Goal: Communication & Community: Answer question/provide support

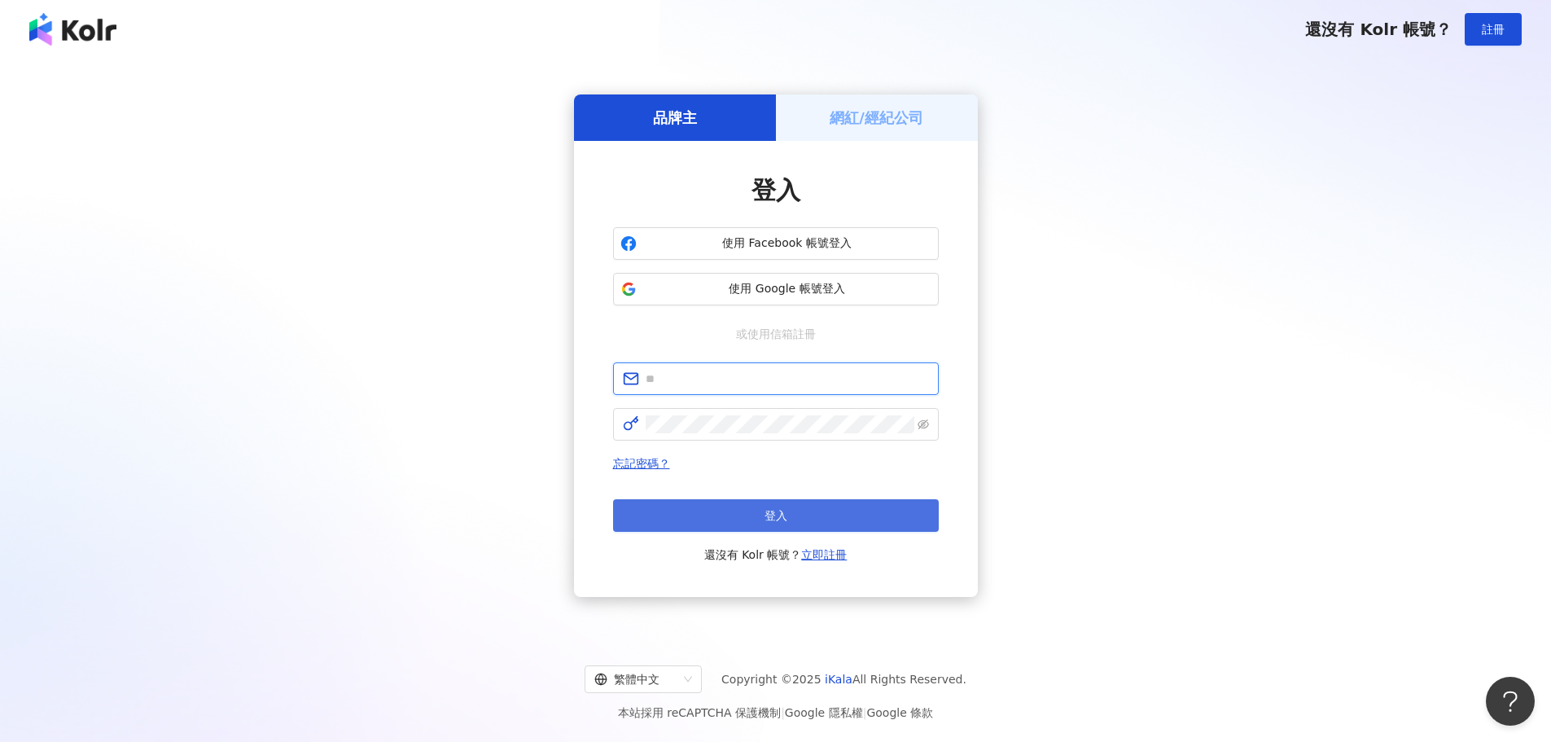
type input "**********"
click at [756, 509] on button "登入" at bounding box center [776, 515] width 326 height 33
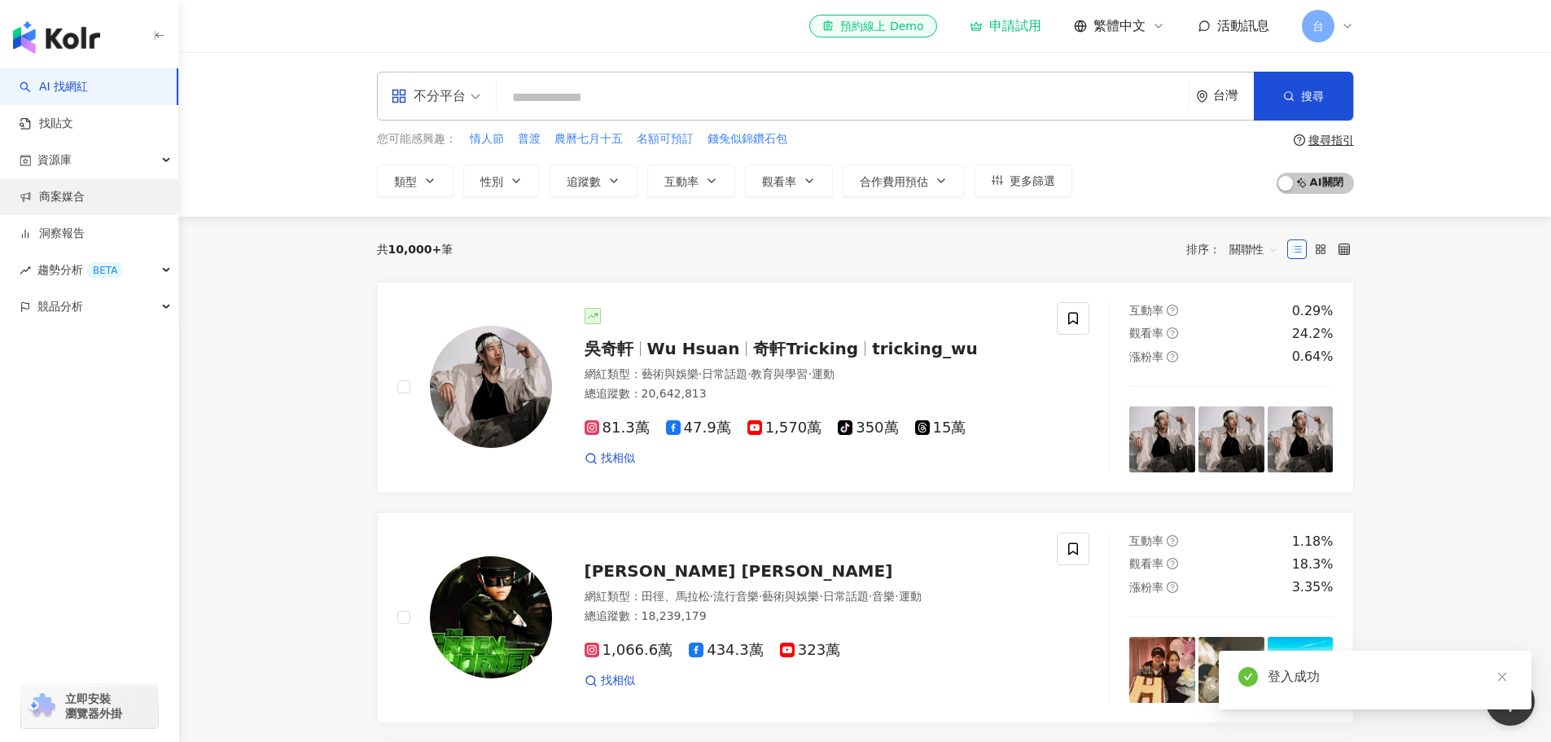
click at [83, 194] on link "商案媒合" at bounding box center [52, 197] width 65 height 16
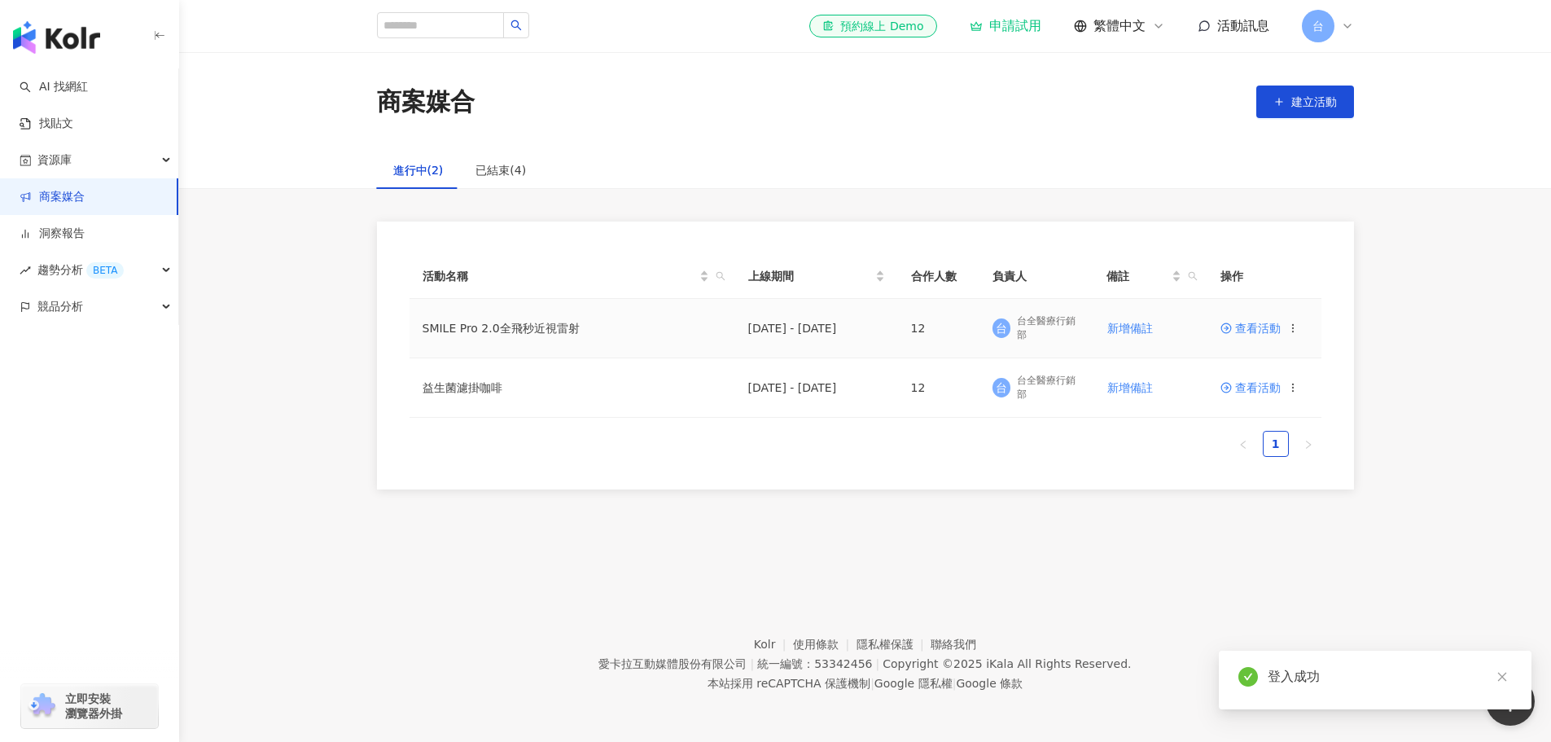
click at [1268, 323] on span "查看活動" at bounding box center [1251, 328] width 60 height 11
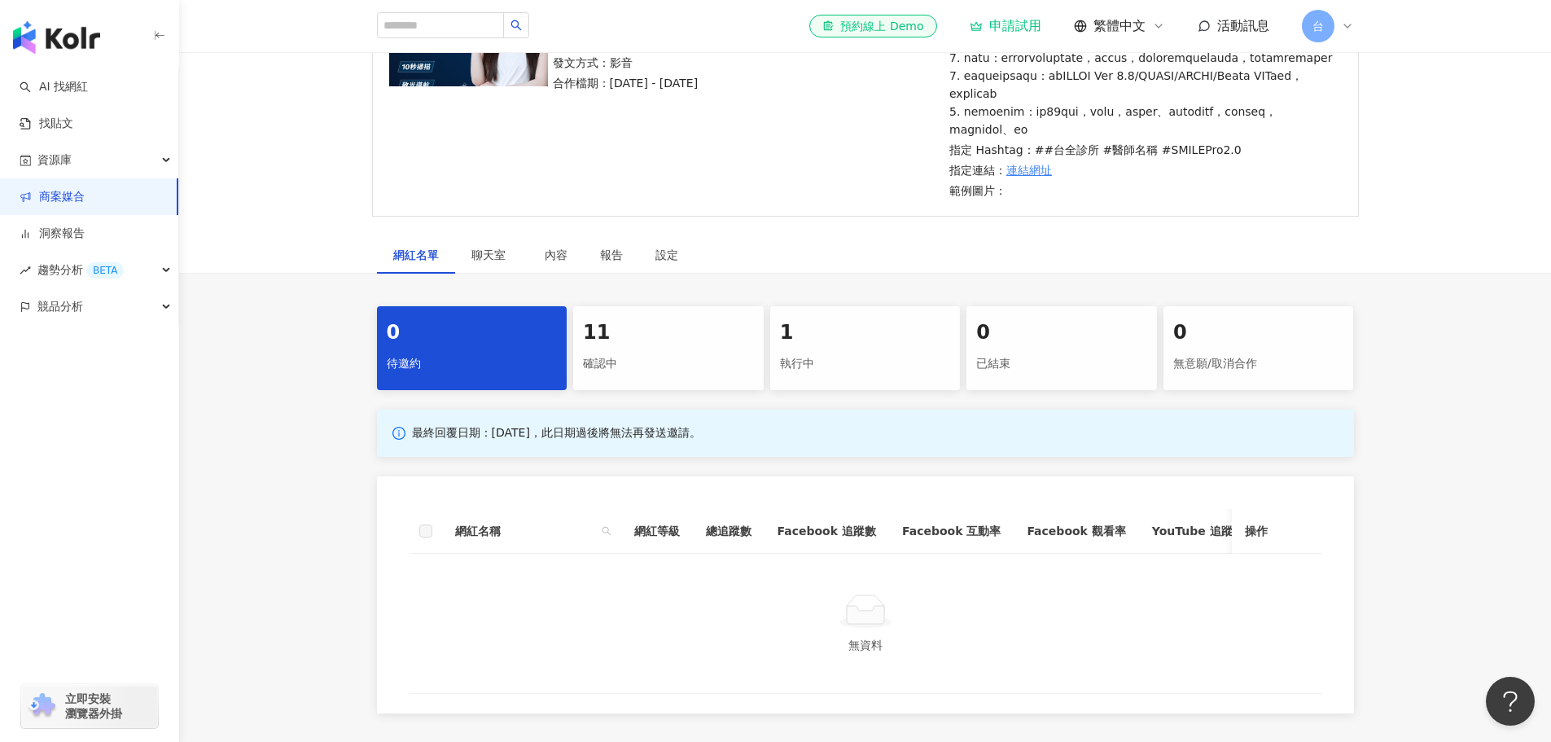
scroll to position [326, 0]
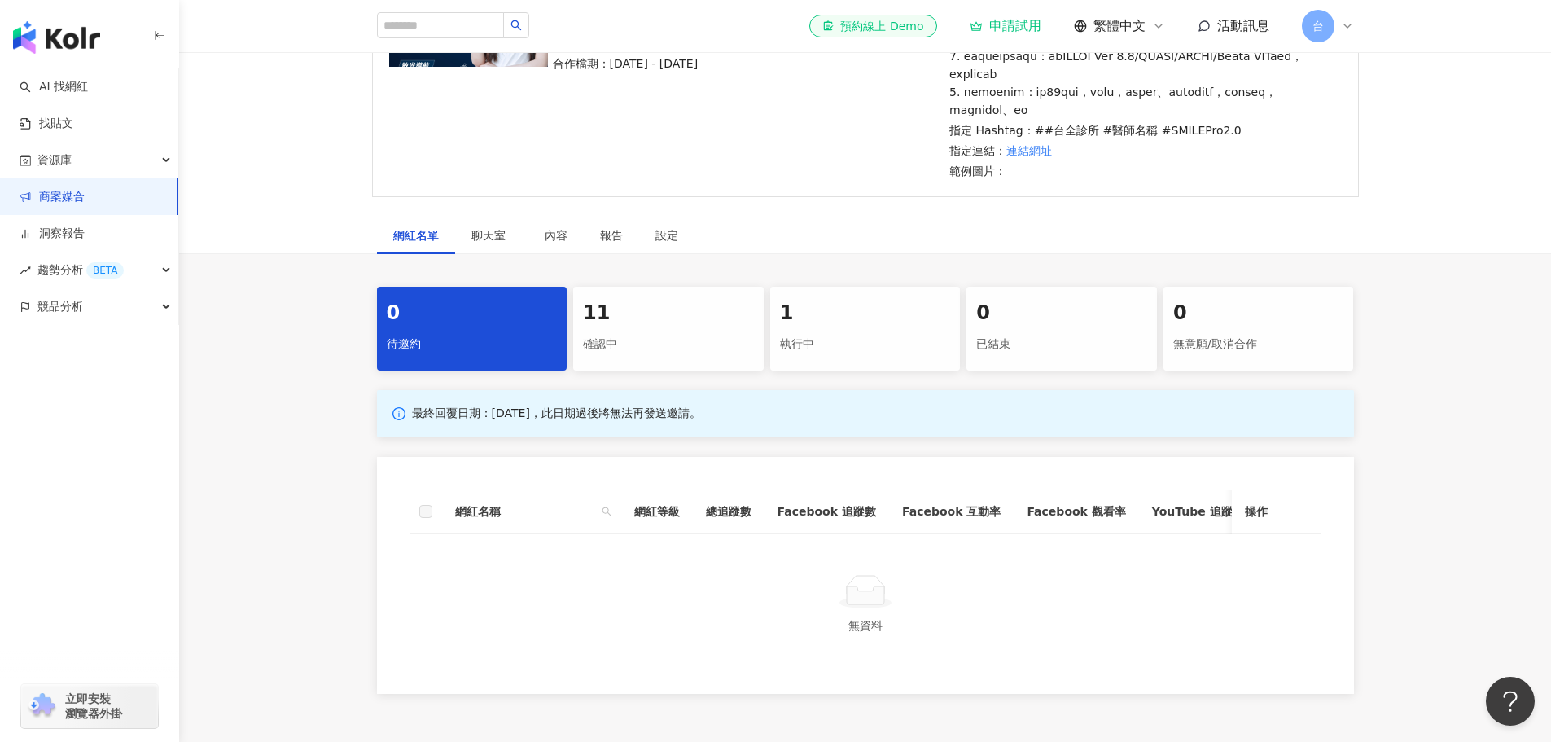
click at [647, 358] on div "確認中" at bounding box center [668, 345] width 171 height 28
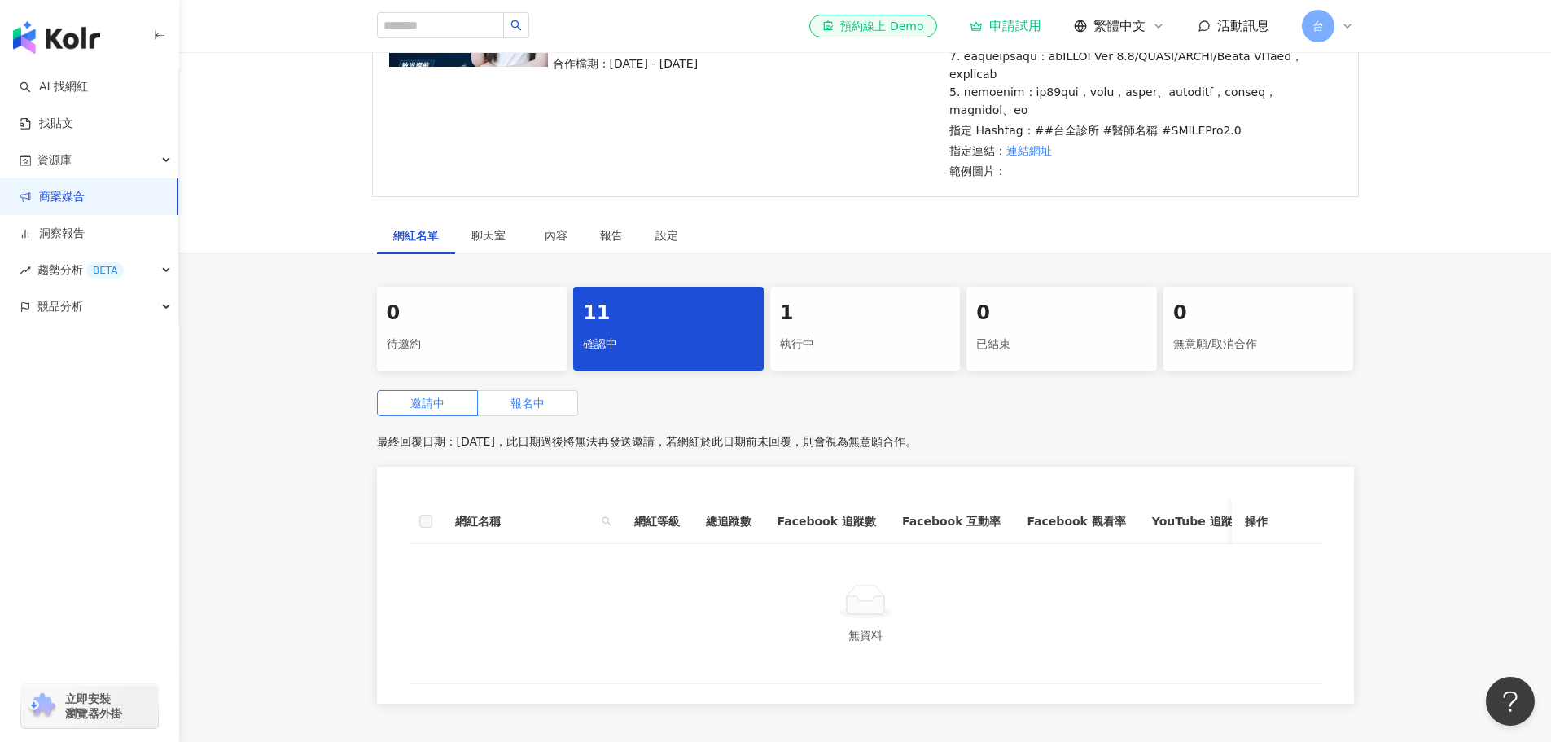
click at [502, 416] on label "報名中" at bounding box center [528, 403] width 100 height 26
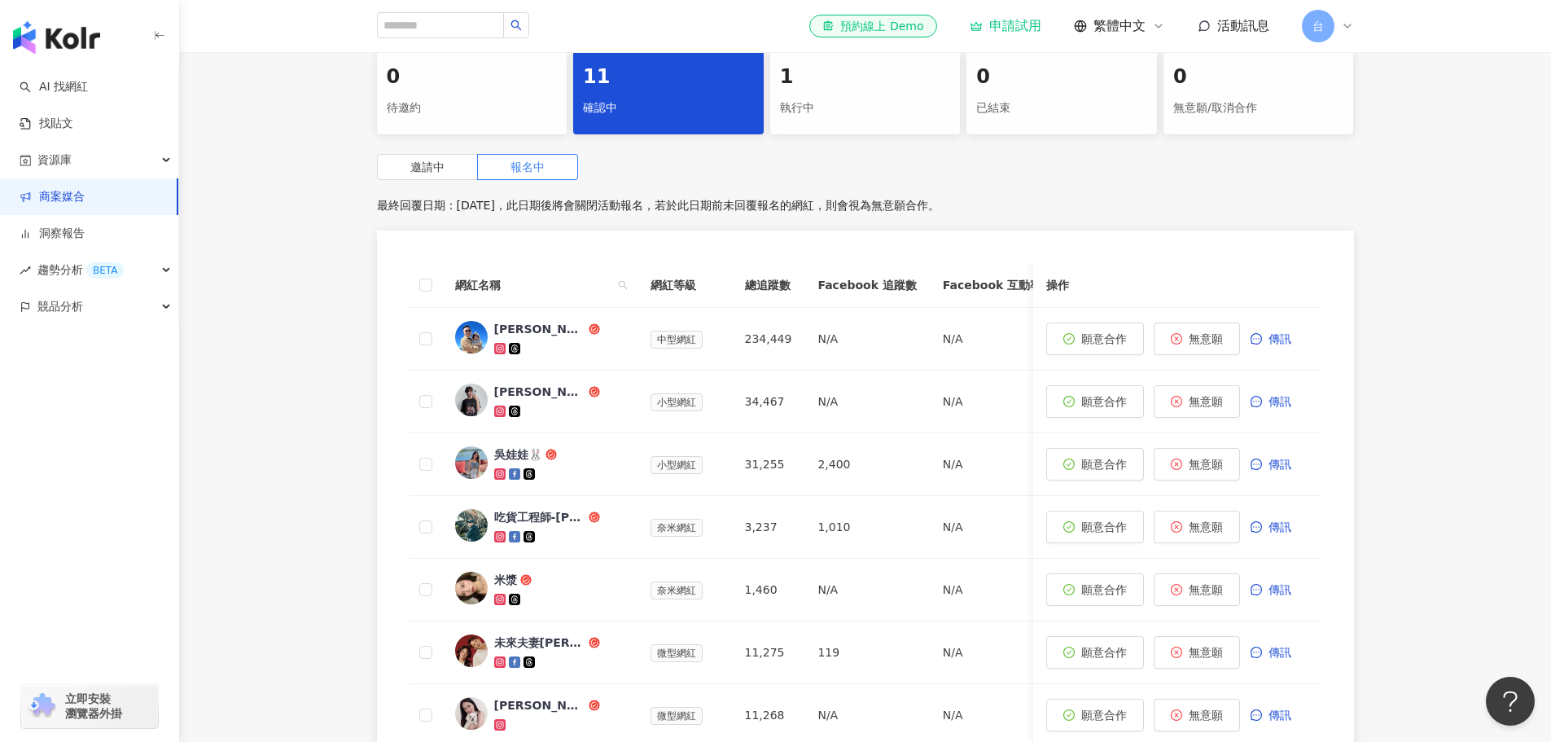
scroll to position [570, 0]
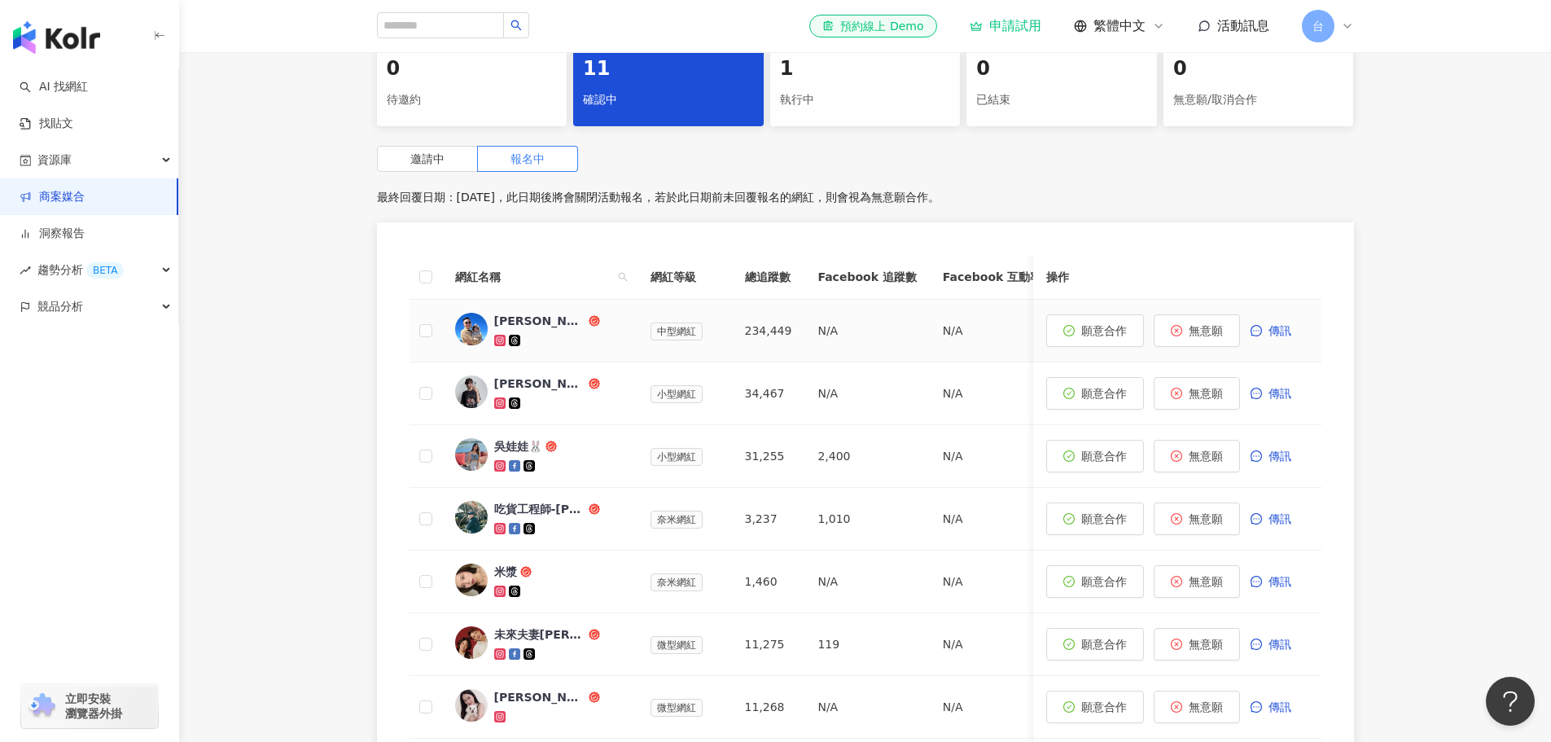
click at [517, 329] on div "[PERSON_NAME]" at bounding box center [539, 321] width 91 height 16
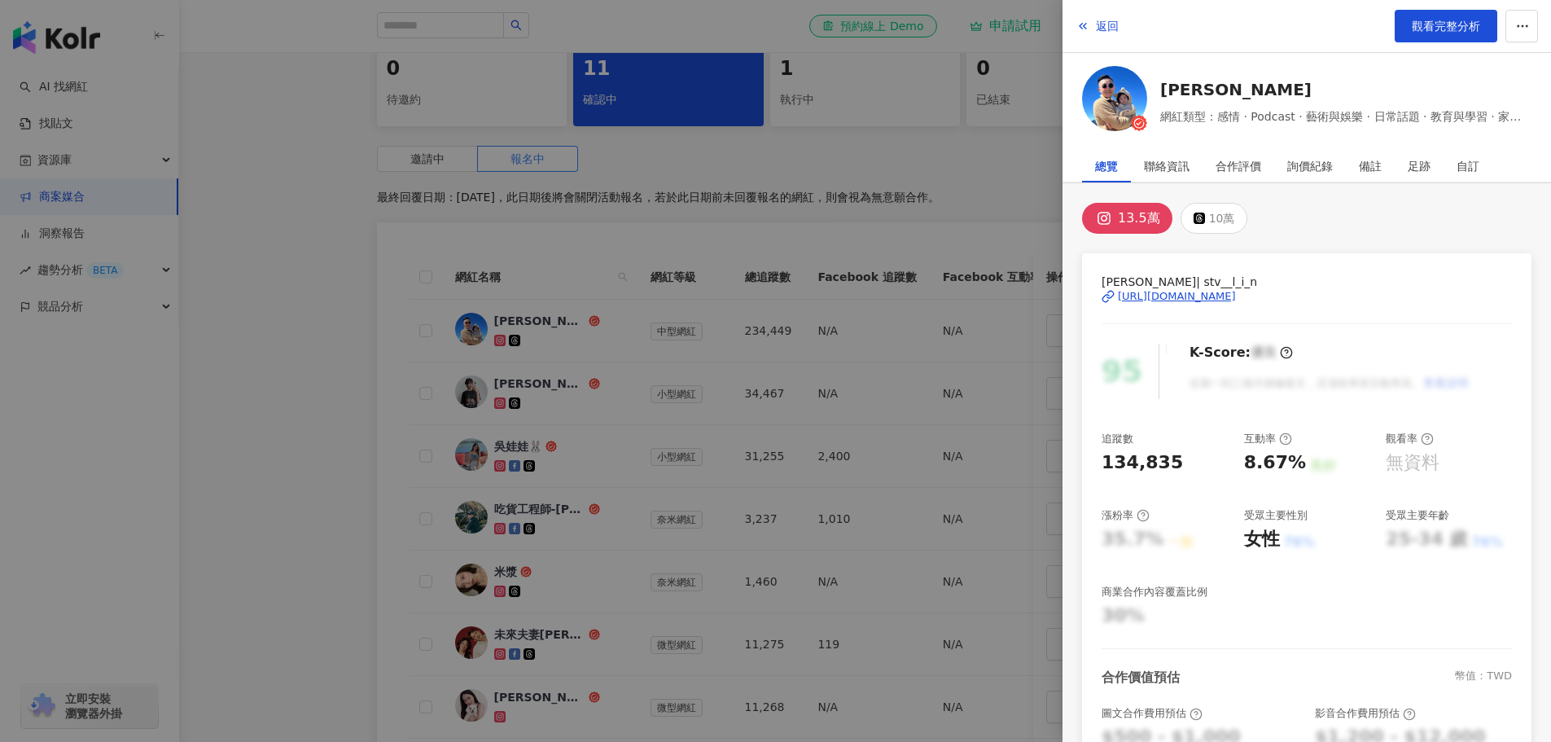
click at [1218, 289] on div "[URL][DOMAIN_NAME]" at bounding box center [1177, 296] width 118 height 15
click at [338, 331] on div at bounding box center [775, 371] width 1551 height 742
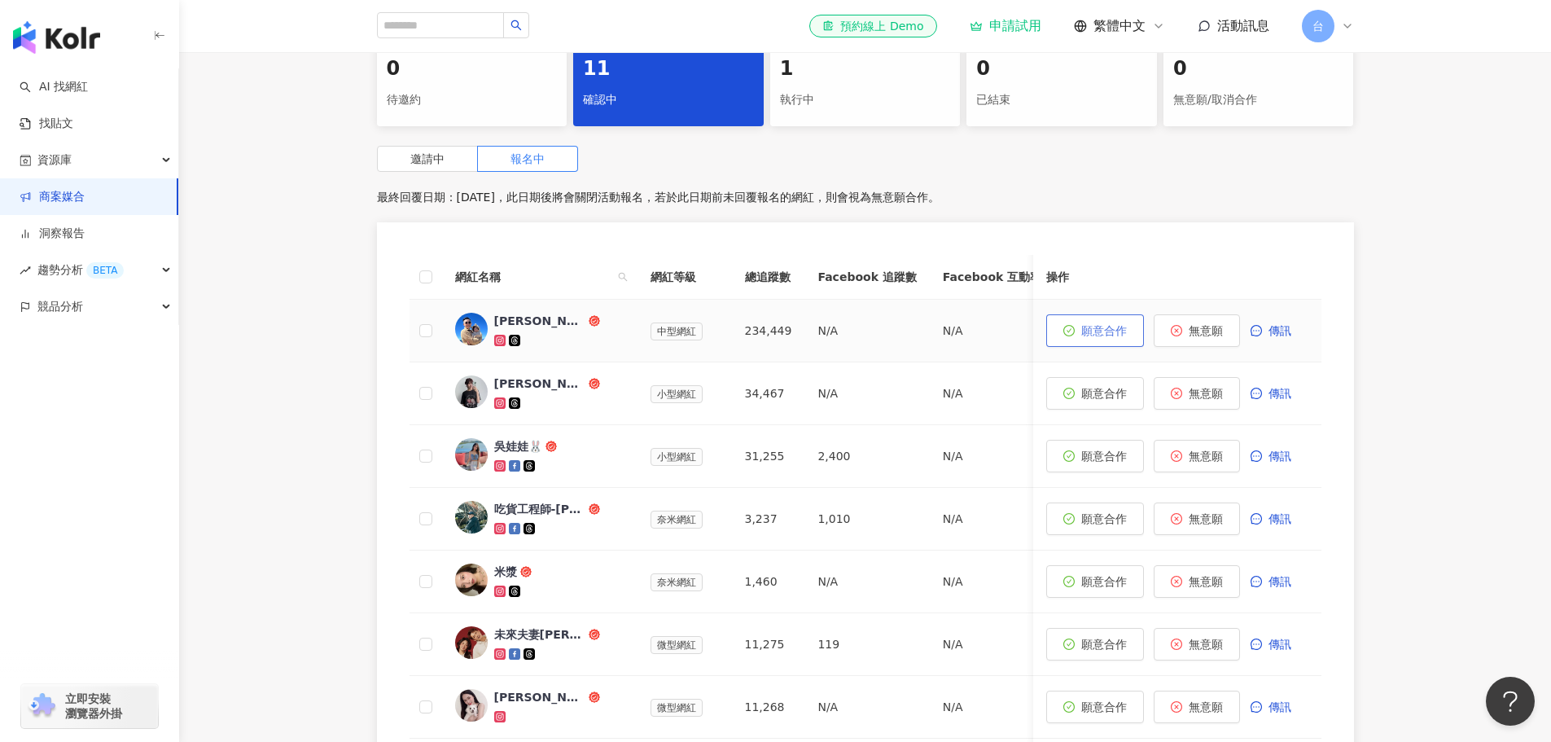
click at [1100, 337] on span "願意合作" at bounding box center [1105, 330] width 46 height 13
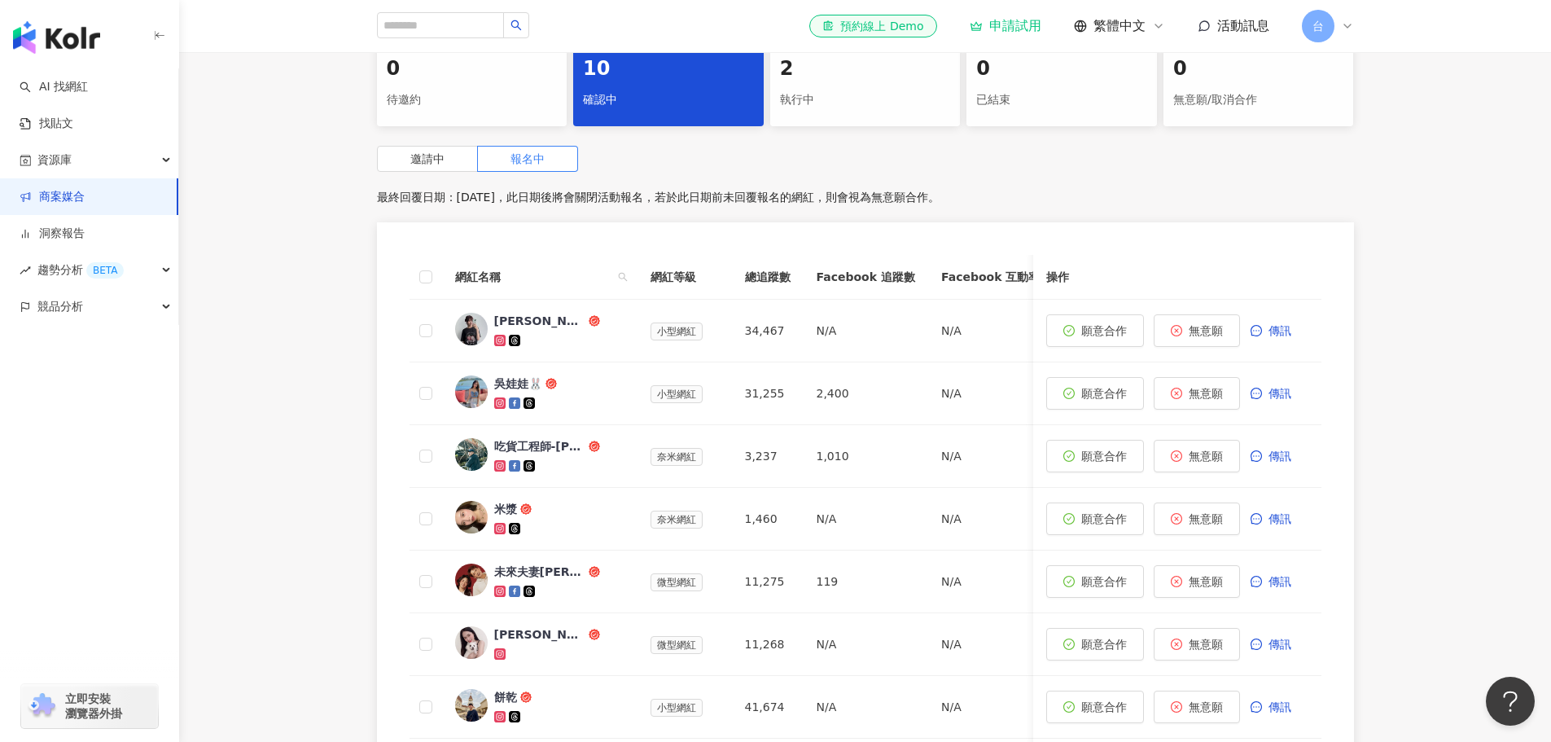
click at [818, 114] on div "執行中" at bounding box center [865, 100] width 171 height 28
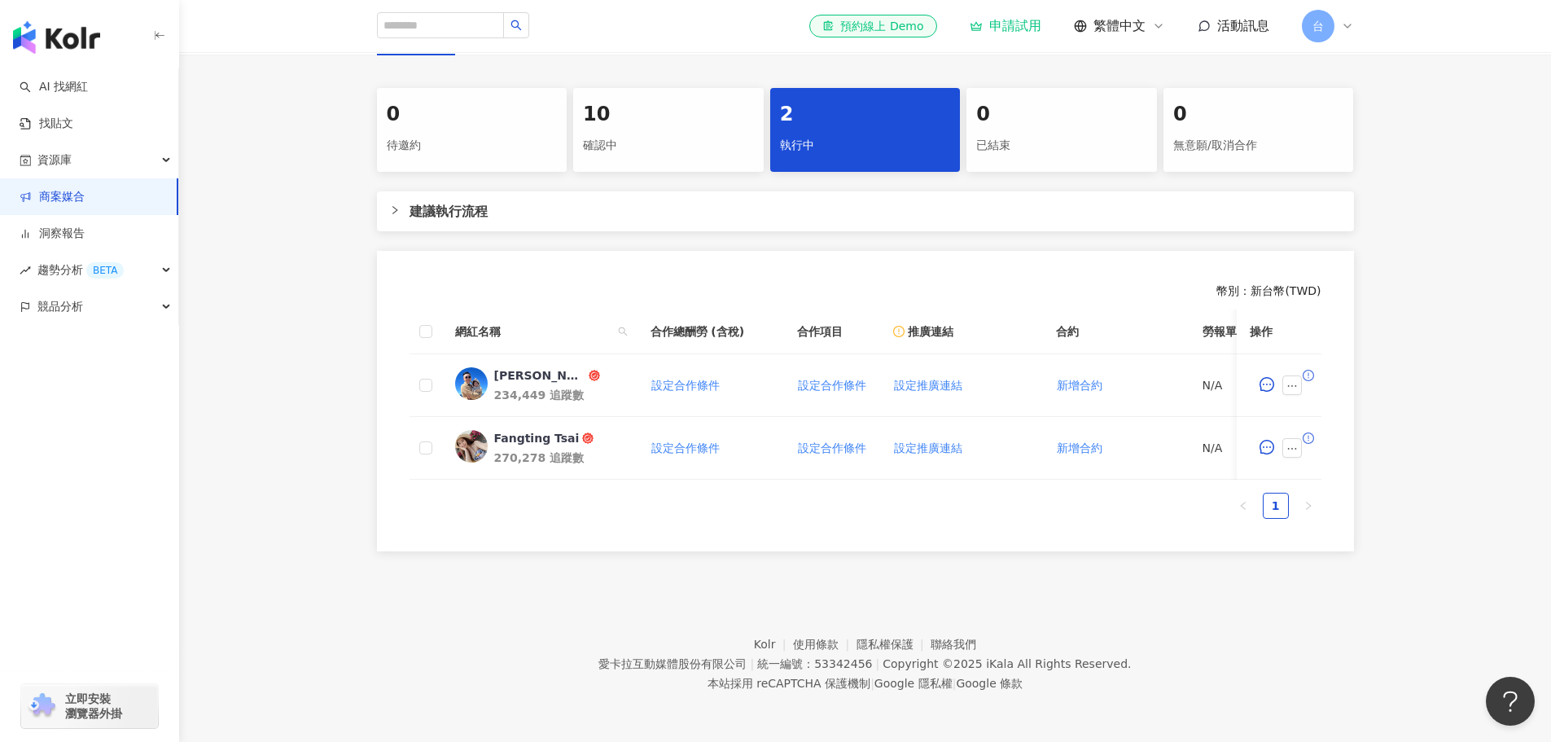
scroll to position [570, 0]
click at [525, 371] on div "[PERSON_NAME]" at bounding box center [539, 375] width 91 height 16
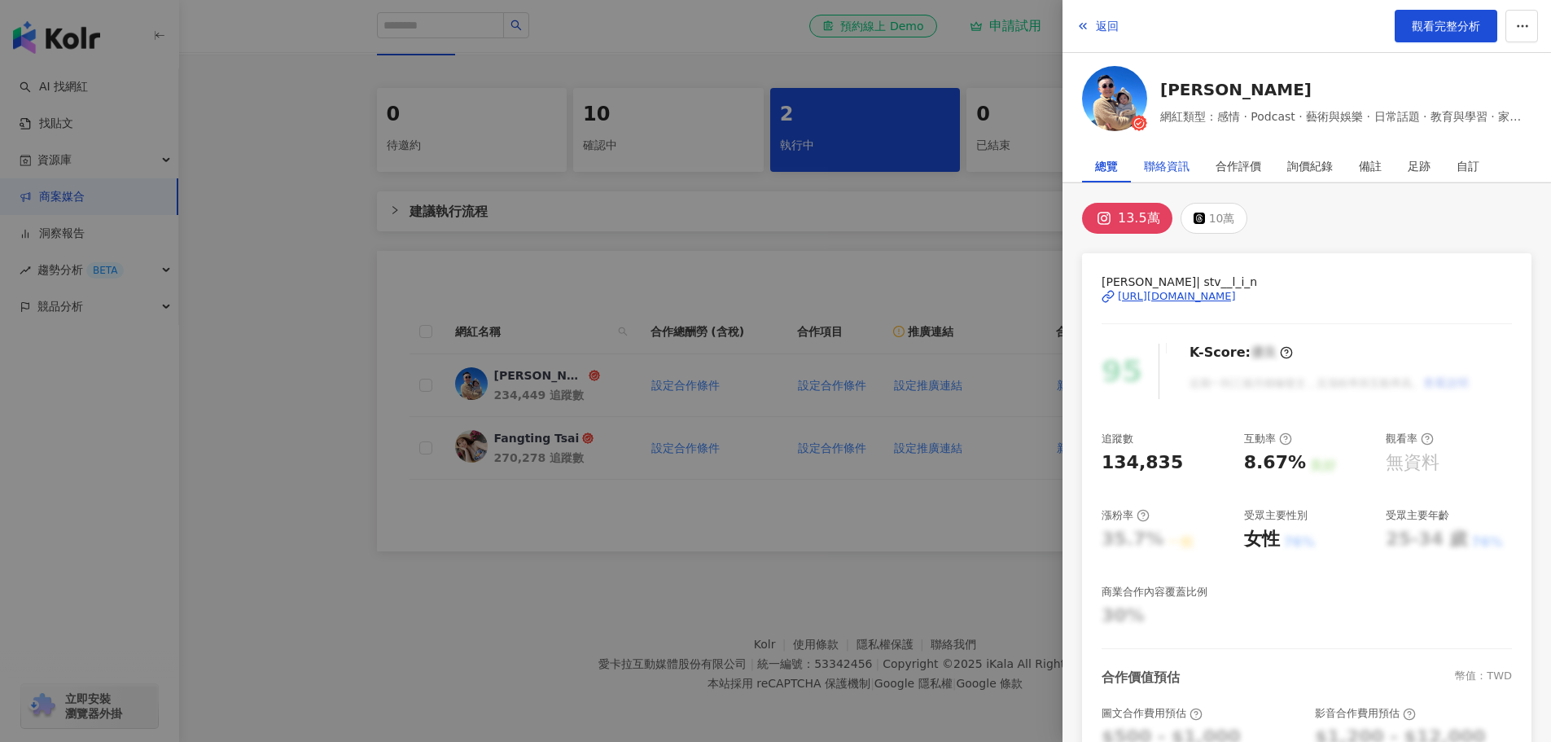
click at [1175, 165] on div "聯絡資訊" at bounding box center [1167, 166] width 46 height 33
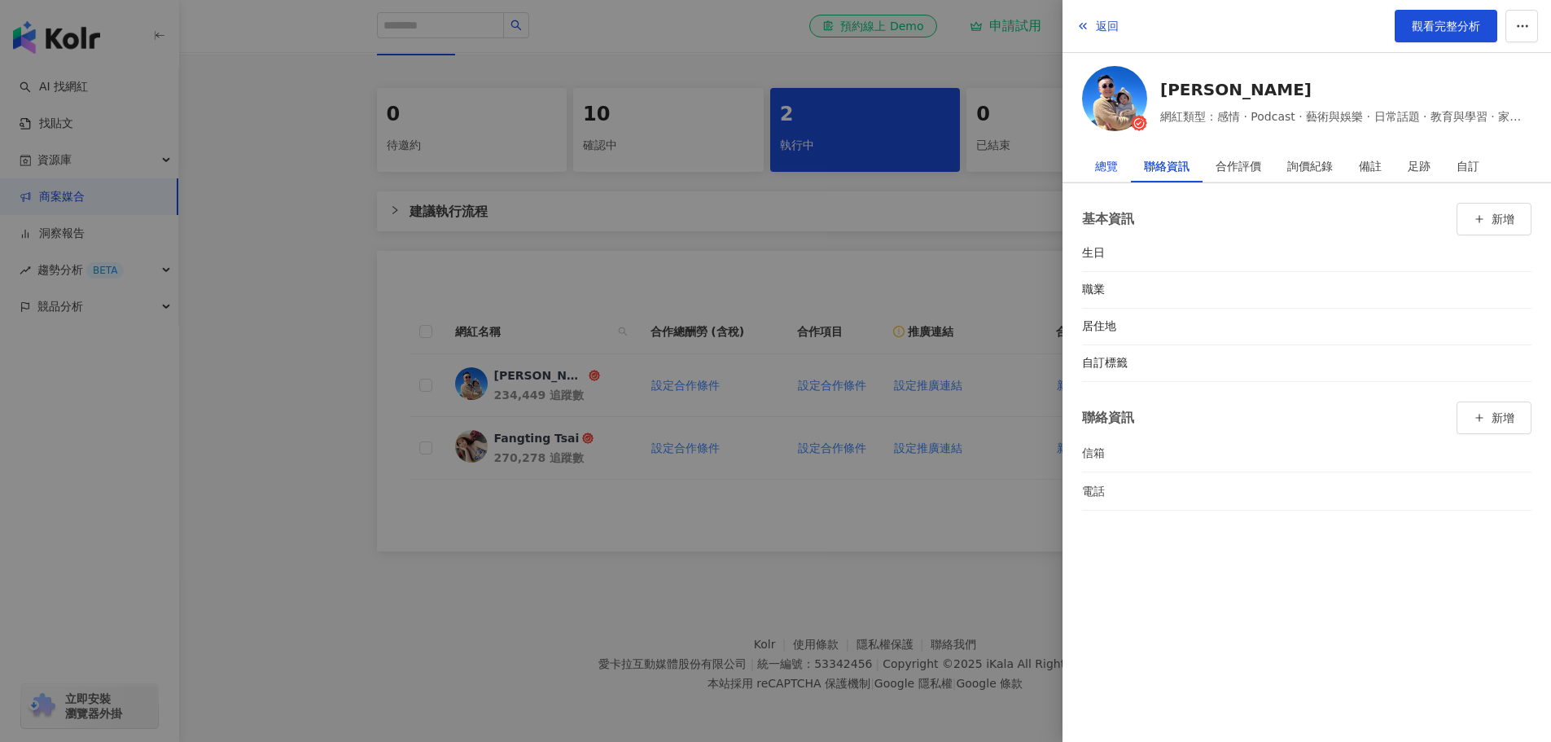
click at [1104, 169] on div "總覽" at bounding box center [1106, 166] width 23 height 33
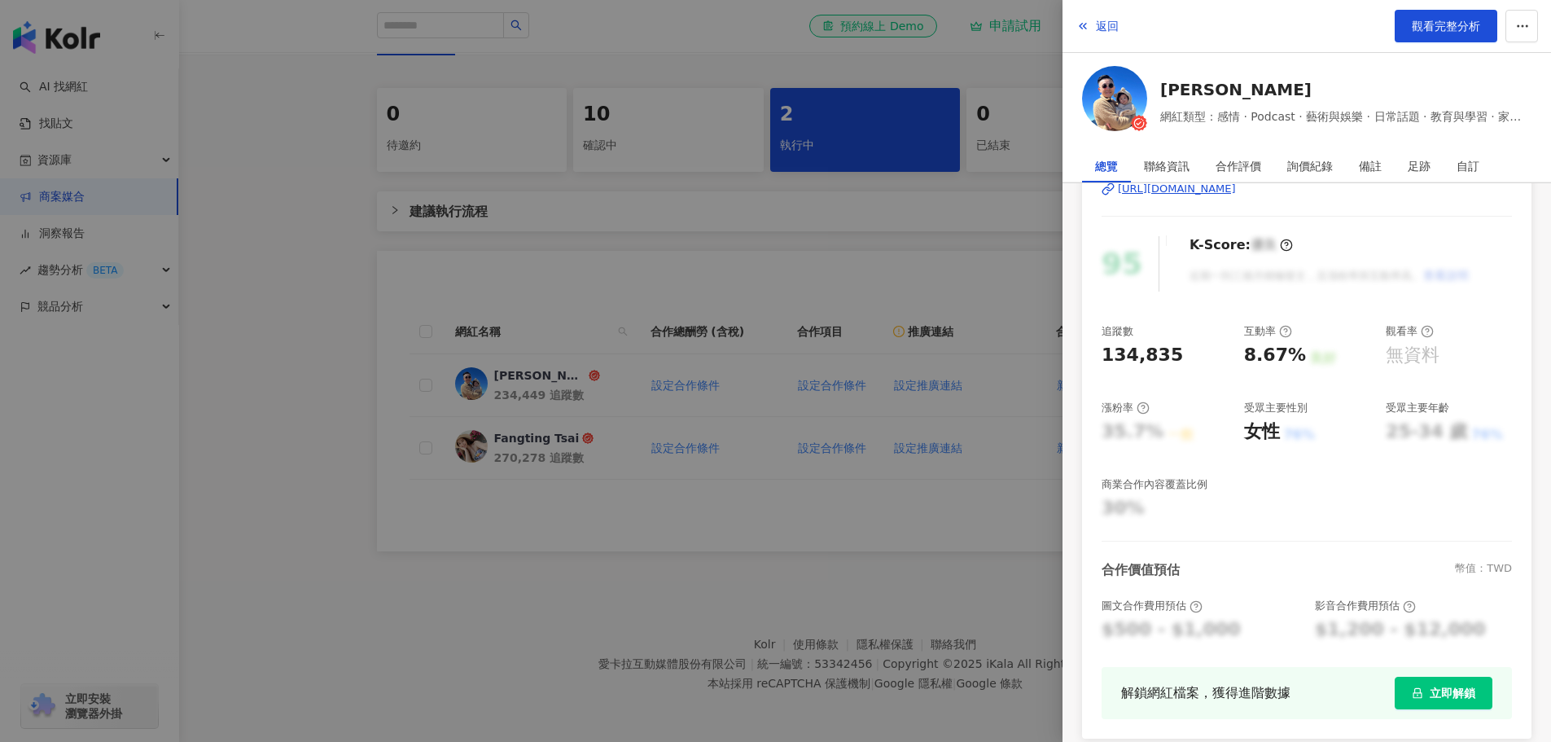
scroll to position [0, 0]
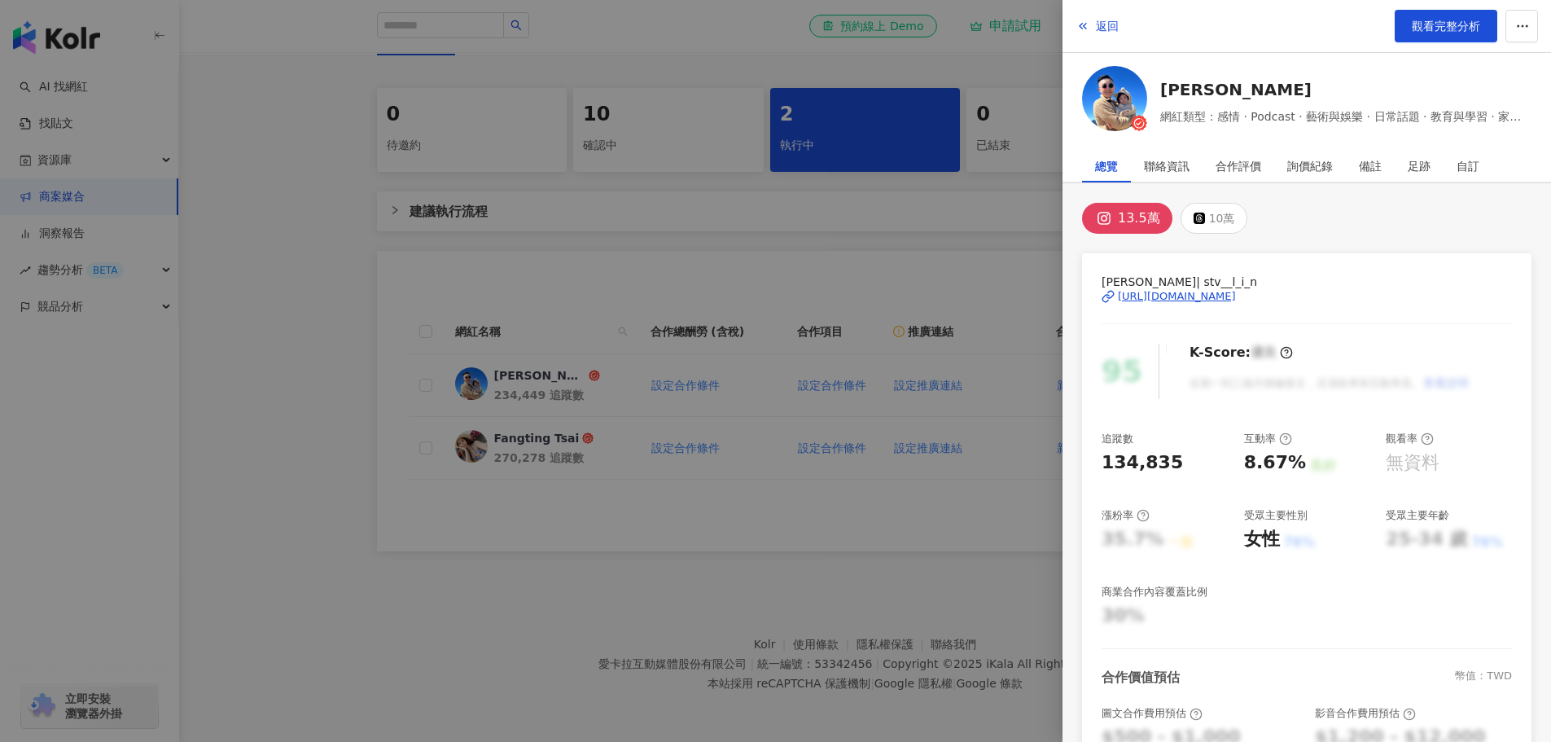
click at [998, 233] on div at bounding box center [775, 371] width 1551 height 742
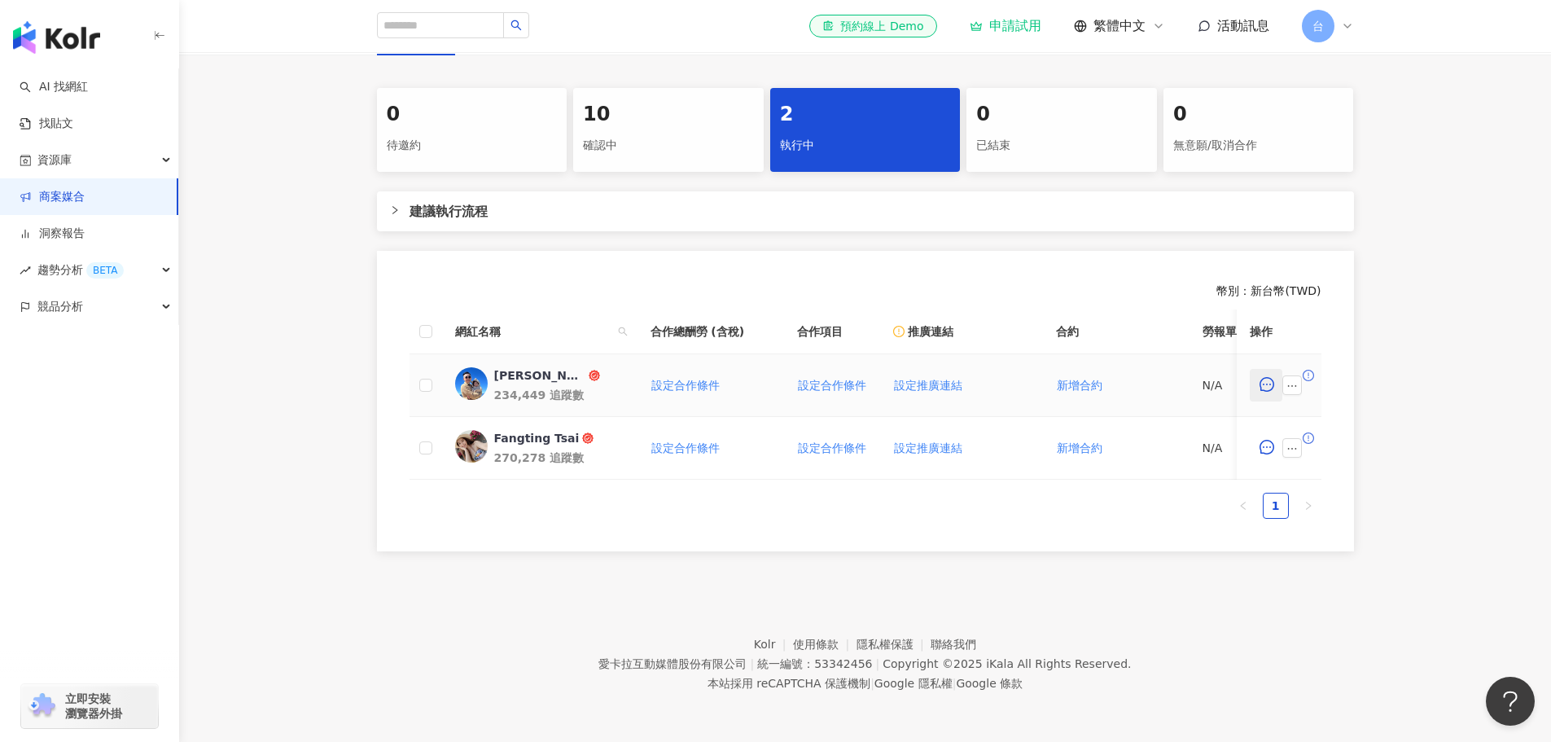
click at [1271, 377] on icon "message" at bounding box center [1267, 384] width 15 height 15
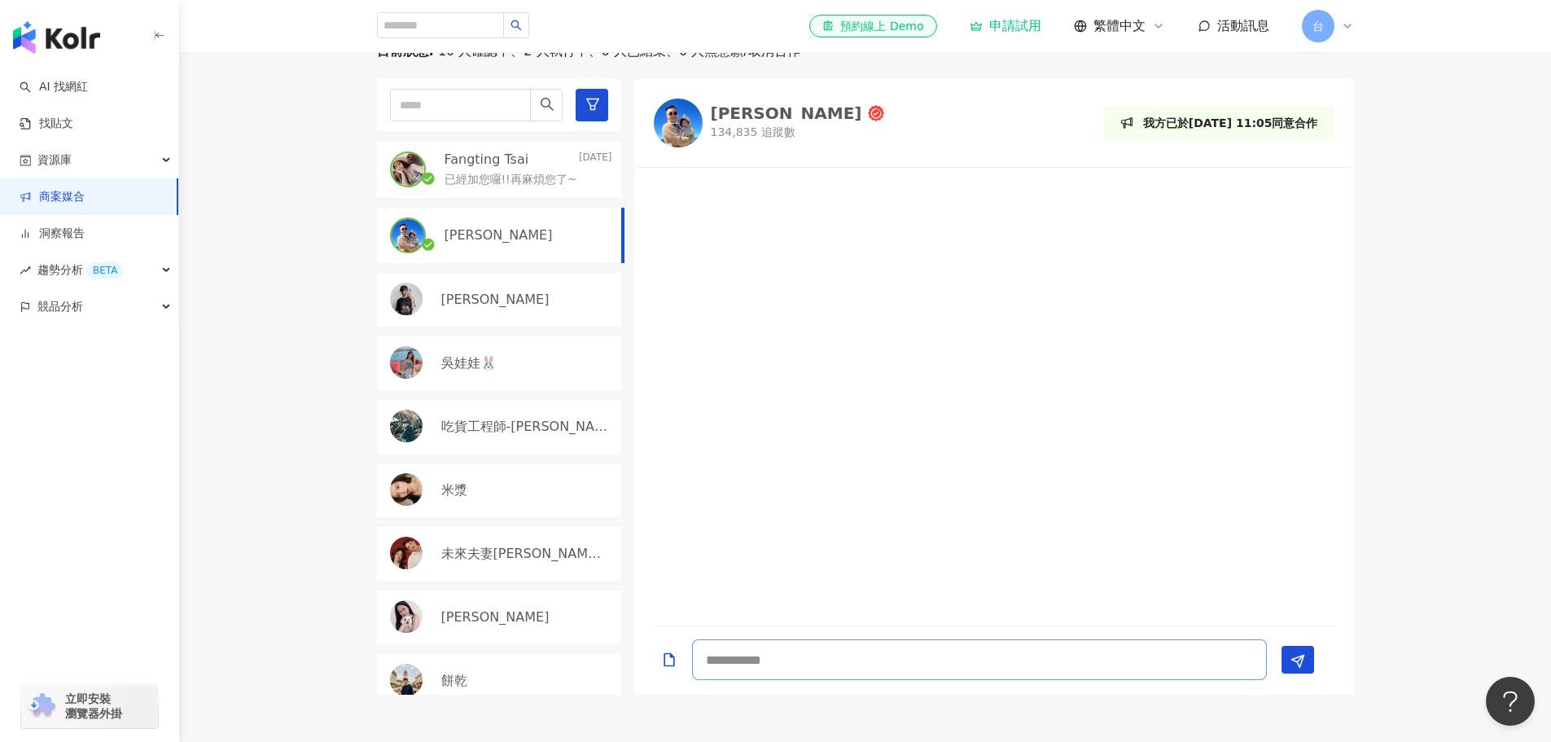
click at [851, 677] on textarea at bounding box center [979, 659] width 575 height 41
type textarea "*"
type textarea "**********"
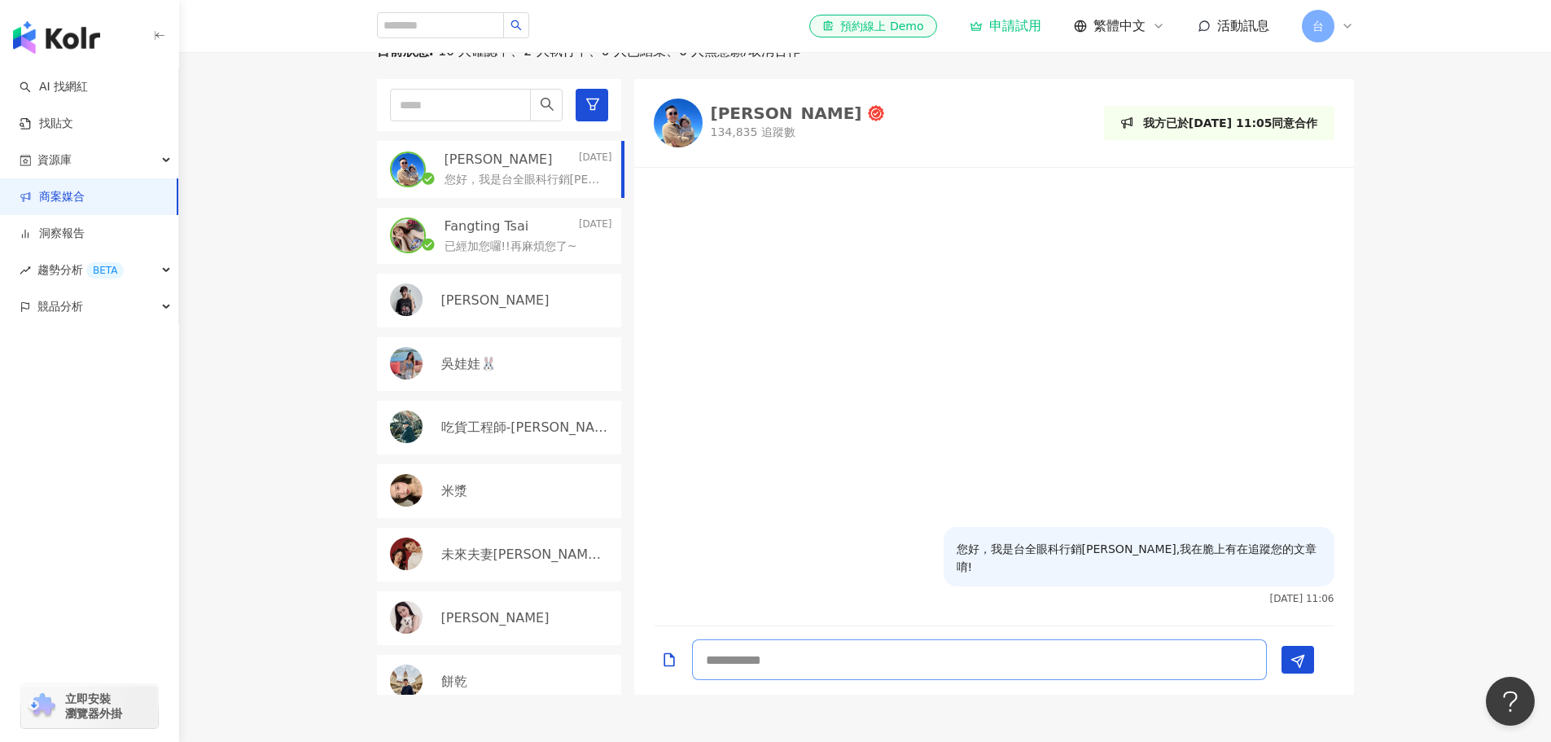
type textarea "*"
type textarea "**********"
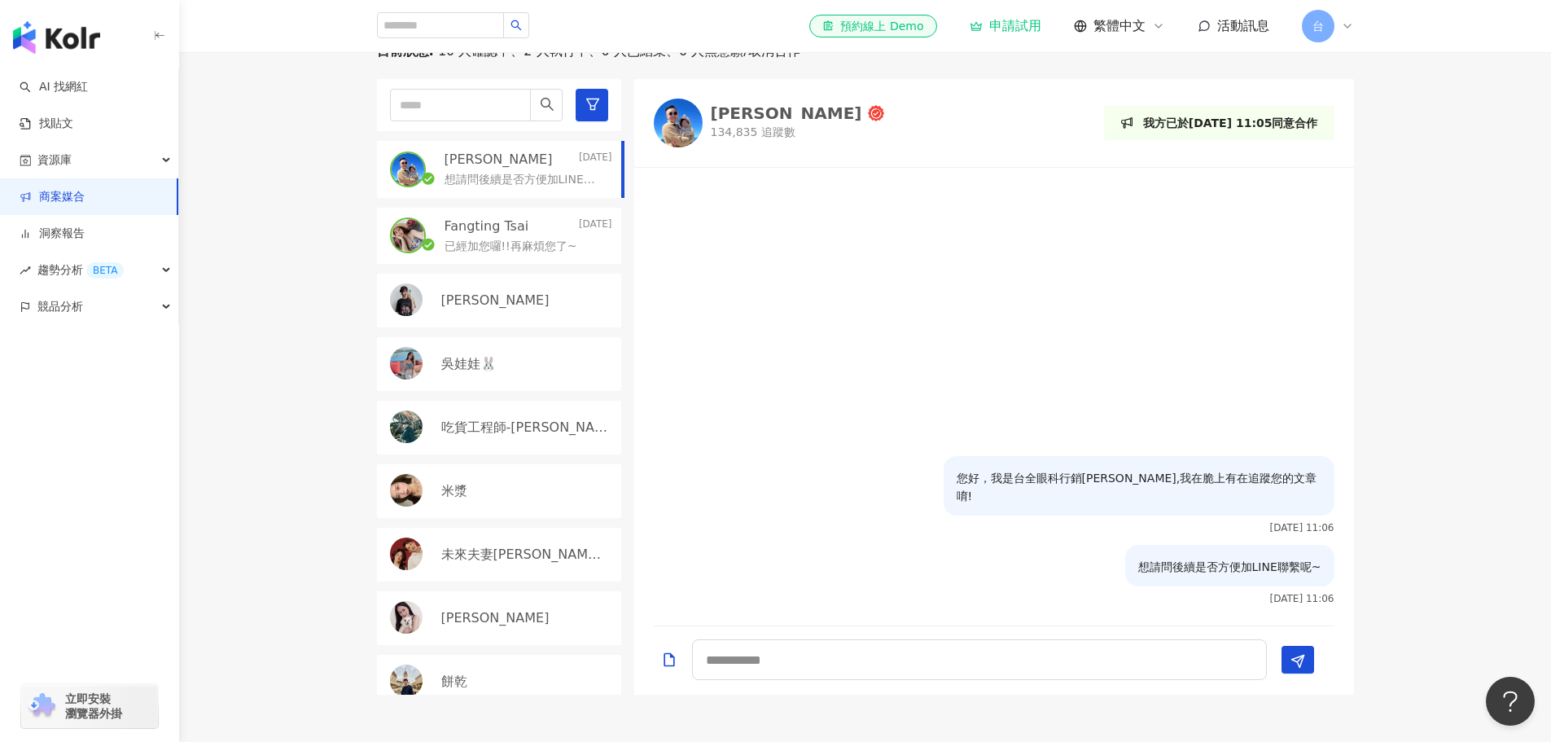
click at [521, 255] on p "已經加您囉!!再麻煩您了~" at bounding box center [511, 247] width 133 height 16
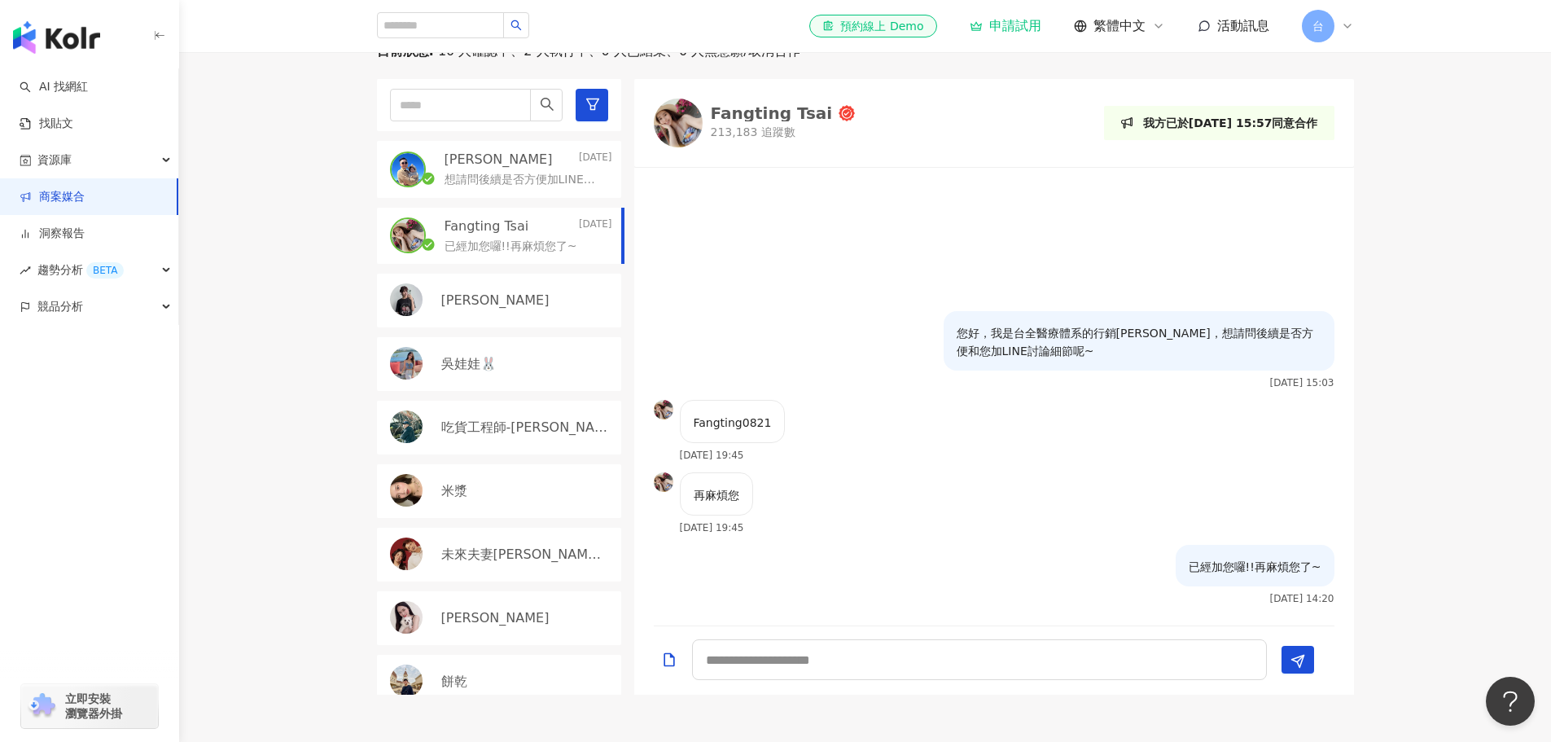
click at [513, 188] on p "想請問後續是否方便加LINE聯繫呢~" at bounding box center [525, 180] width 161 height 16
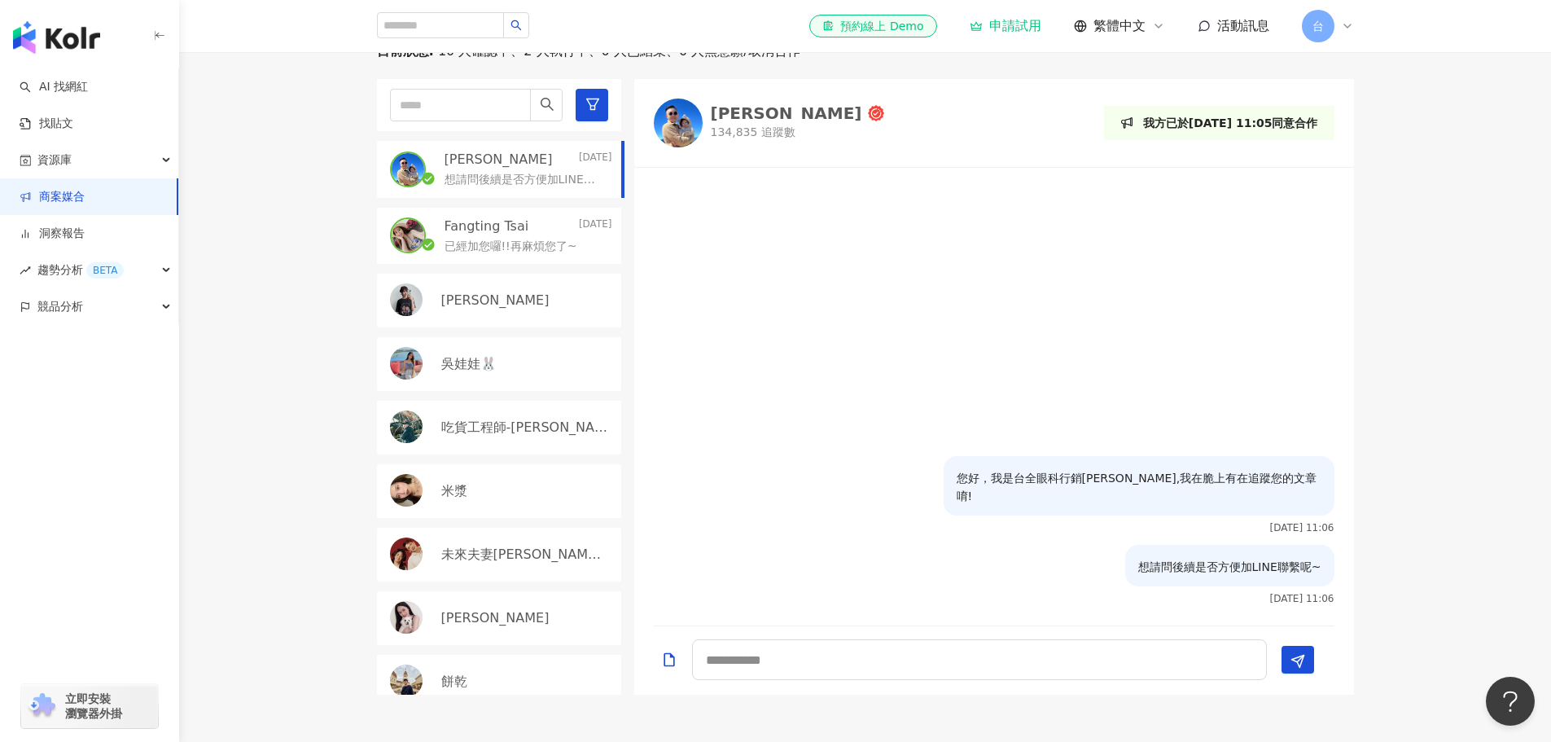
drag, startPoint x: 942, startPoint y: 76, endPoint x: 900, endPoint y: 85, distance: 43.3
click at [900, 60] on div "目前狀態 : 10 人確認中、2 人執行中、0 人已結束、0 人無意願/取消合作" at bounding box center [865, 51] width 977 height 18
drag, startPoint x: 917, startPoint y: 263, endPoint x: 887, endPoint y: 289, distance: 39.8
click at [886, 287] on div at bounding box center [994, 317] width 720 height 279
